Goal: Task Accomplishment & Management: Manage account settings

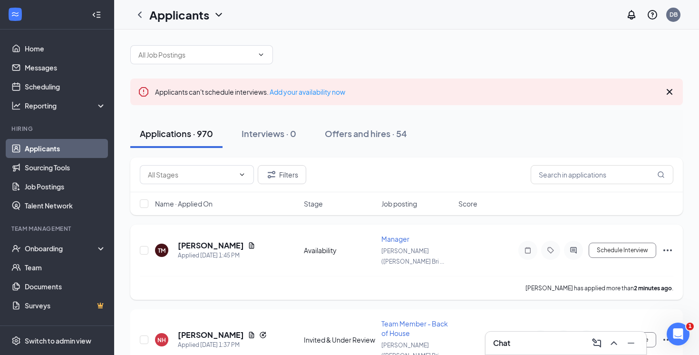
scroll to position [7, 0]
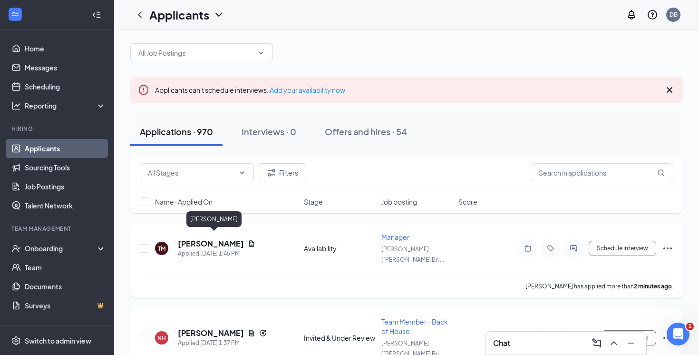
click at [214, 238] on h5 "TyShawn Myers-Thomas" at bounding box center [211, 243] width 66 height 10
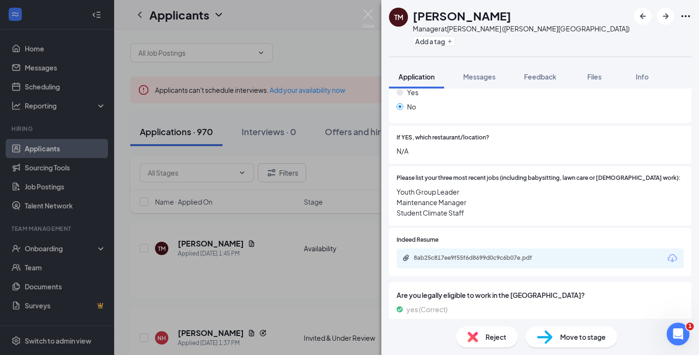
scroll to position [293, 0]
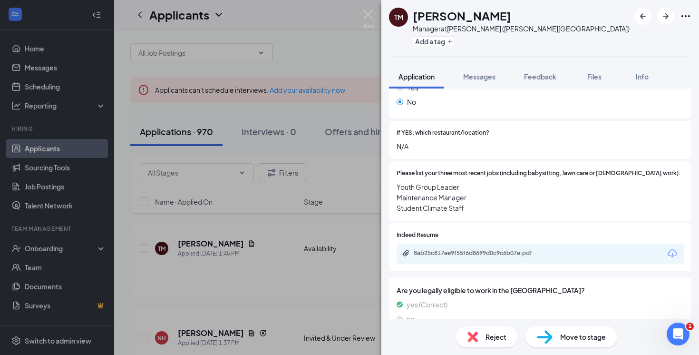
click at [491, 243] on div "8ab25c817ee9f55f6d8699d0c9c6b07e.pdf" at bounding box center [540, 253] width 287 height 20
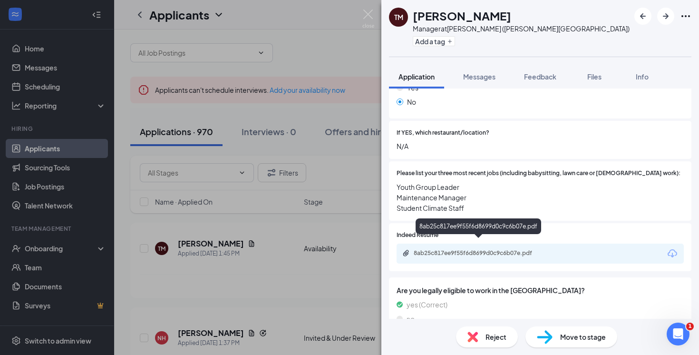
click at [491, 249] on div "8ab25c817ee9f55f6d8699d0c9c6b07e.pdf" at bounding box center [479, 253] width 154 height 9
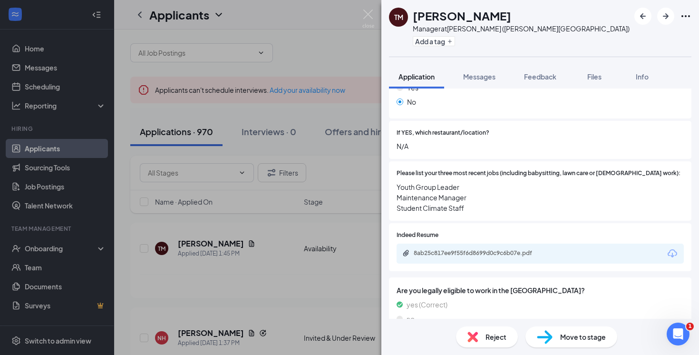
click at [171, 72] on div "TM TyShawn Myers-Thomas Manager at Penrose (Platt Bridge) Add a tag Application…" at bounding box center [349, 177] width 699 height 355
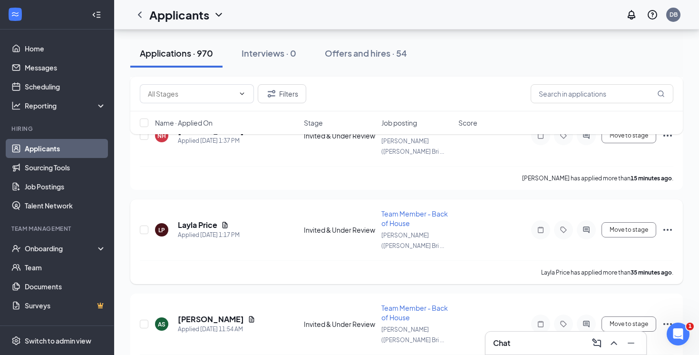
scroll to position [211, 0]
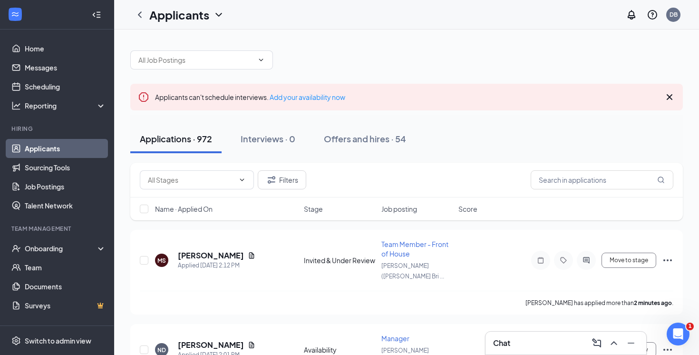
scroll to position [31, 0]
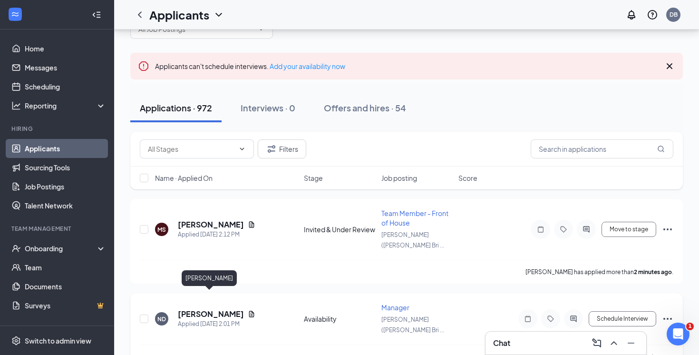
click at [220, 309] on h5 "[PERSON_NAME]" at bounding box center [211, 314] width 66 height 10
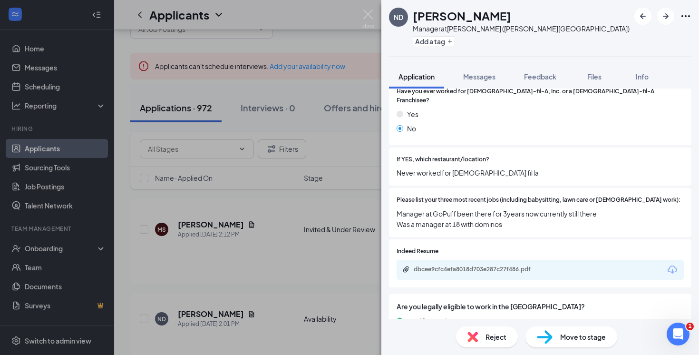
scroll to position [275, 0]
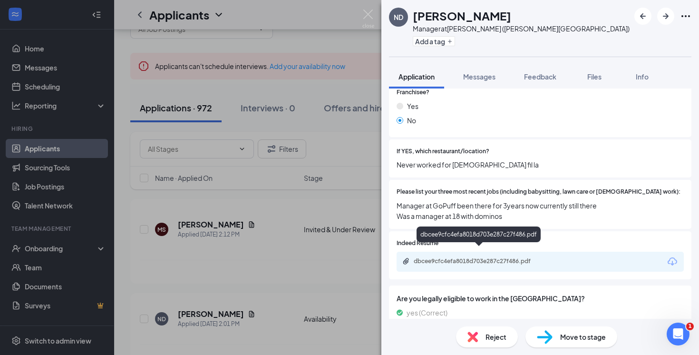
click at [478, 257] on div "dbcee9cfc4efa8018d703e287c27f486.pdf" at bounding box center [480, 261] width 133 height 8
click at [362, 129] on div "ND Nyeisha Dennis Manager at Penrose (Platt Bridge) Add a tag Application Messa…" at bounding box center [349, 177] width 699 height 355
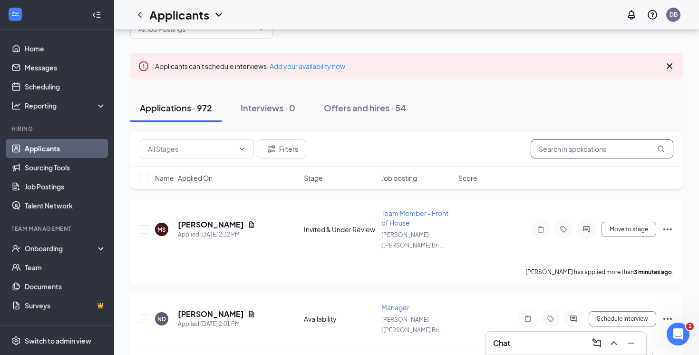
click at [603, 153] on input "text" at bounding box center [602, 148] width 143 height 19
paste input "Will Schweizer"
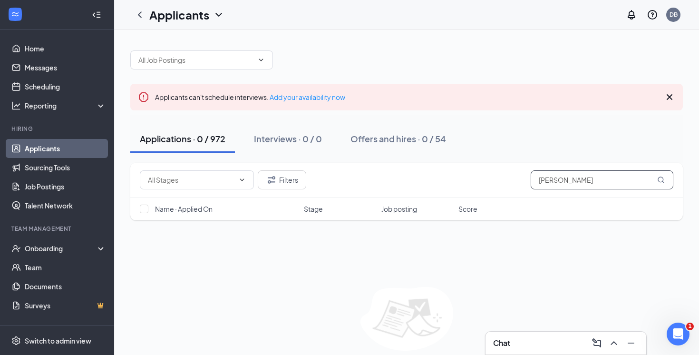
click at [572, 182] on input "Will Schweizer" at bounding box center [602, 179] width 143 height 19
paste input "Robert Tobin"
click at [582, 176] on input "Robert Tobin" at bounding box center [602, 179] width 143 height 19
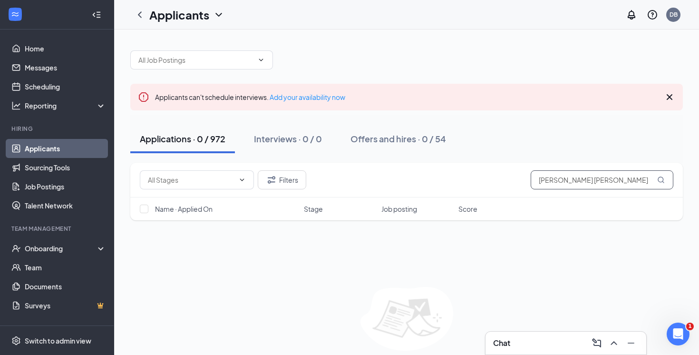
type input "Robert Tobin"
click at [518, 333] on div "Chat" at bounding box center [566, 342] width 161 height 23
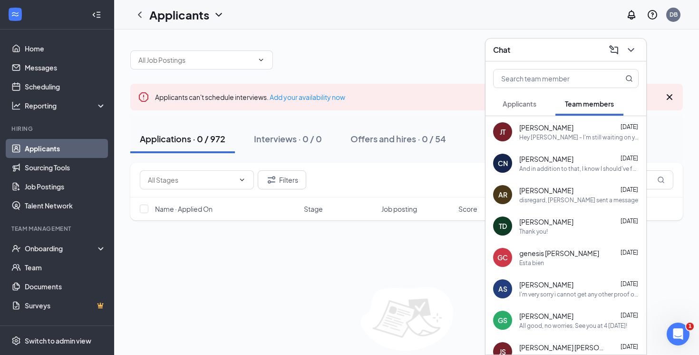
click at [556, 135] on div "Hey [PERSON_NAME] - I'm still waiting on your uniform. It's currently showing t…" at bounding box center [578, 137] width 119 height 8
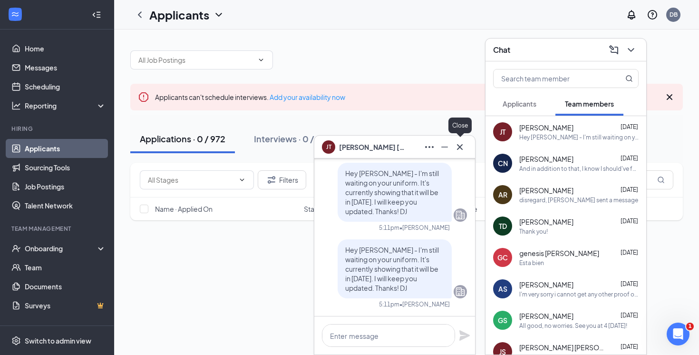
click at [462, 153] on button at bounding box center [459, 146] width 15 height 15
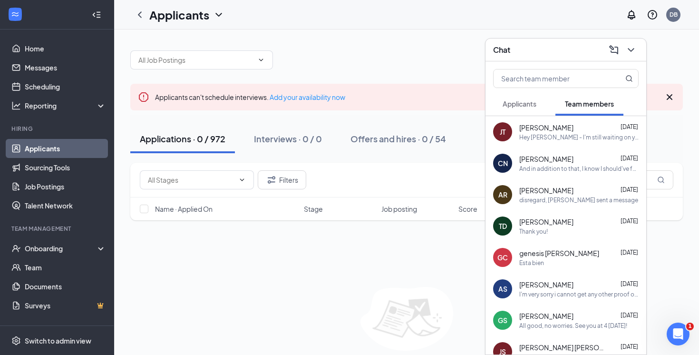
click at [636, 56] on button at bounding box center [630, 49] width 15 height 15
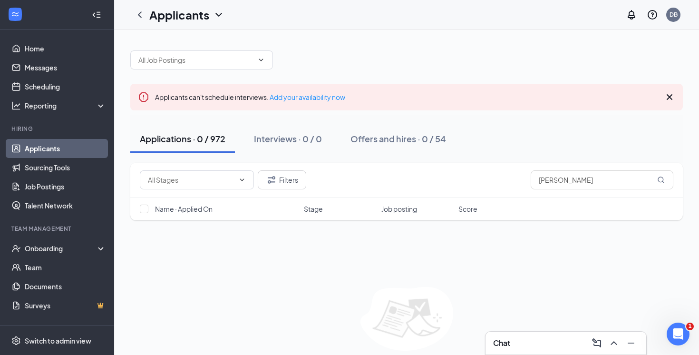
click at [81, 136] on li "Hiring Applicants Sourcing Tools Job Postings Talent Network" at bounding box center [57, 170] width 114 height 90
click at [81, 143] on link "Applicants" at bounding box center [65, 148] width 81 height 19
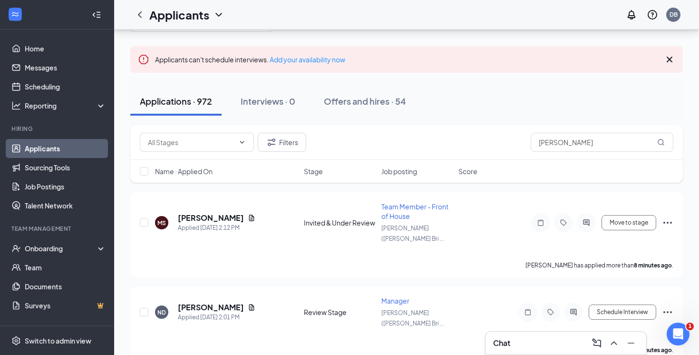
scroll to position [39, 0]
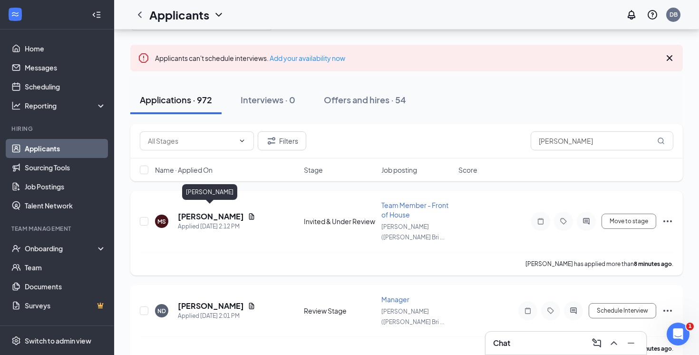
click at [214, 211] on h5 "[PERSON_NAME]" at bounding box center [211, 216] width 66 height 10
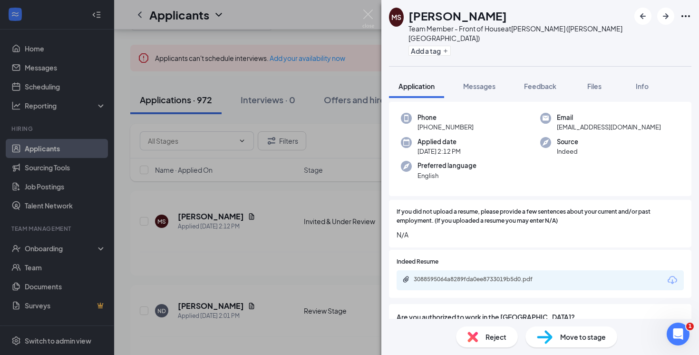
scroll to position [40, 0]
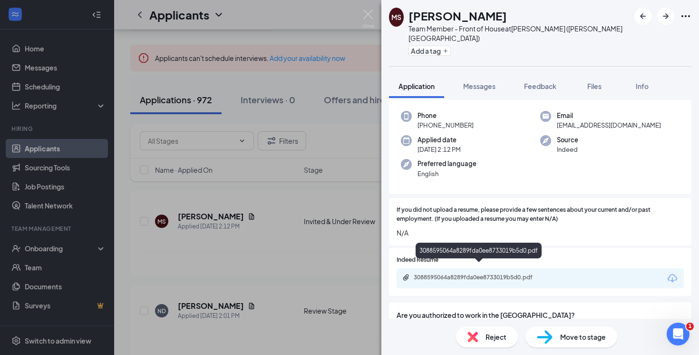
click at [500, 273] on div "3088595064a8289fda0ee8733019b5d0.pdf" at bounding box center [479, 277] width 154 height 9
click at [186, 64] on div "MS Montel Spencer Team Member - Front of House at Penrose (Platt Bridge) Add a …" at bounding box center [349, 177] width 699 height 355
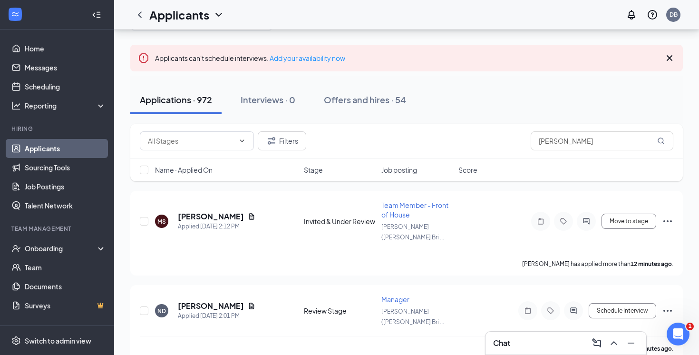
click at [81, 143] on link "Applicants" at bounding box center [65, 148] width 81 height 19
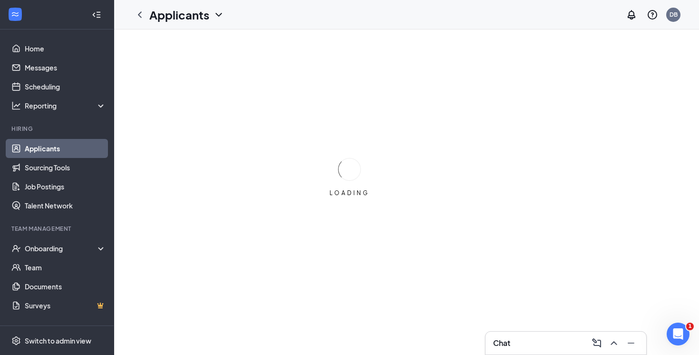
click at [558, 338] on div "Chat" at bounding box center [566, 342] width 146 height 15
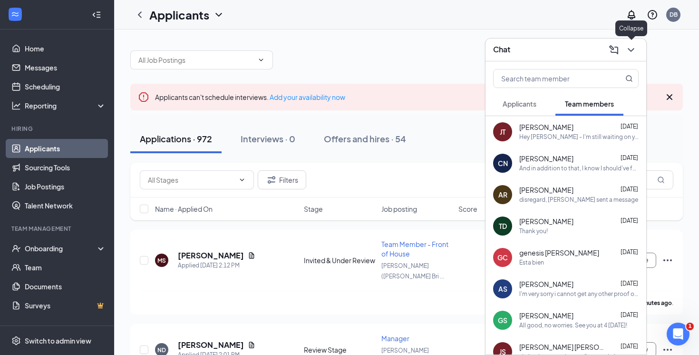
click at [633, 45] on icon "ChevronDown" at bounding box center [630, 49] width 11 height 11
